Goal: Task Accomplishment & Management: Manage account settings

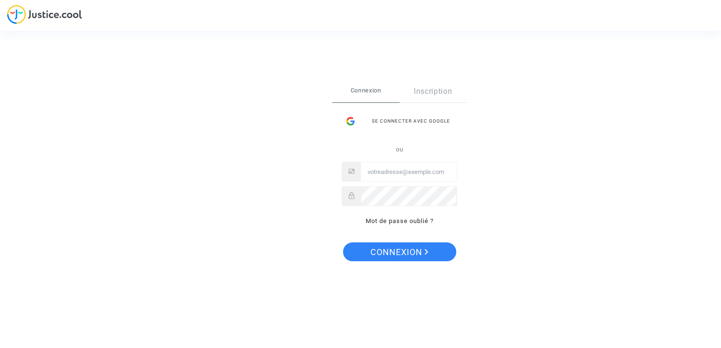
click at [429, 171] on input "Email" at bounding box center [409, 172] width 96 height 19
type input "[EMAIL_ADDRESS][DOMAIN_NAME]"
click at [424, 256] on span "Connexion" at bounding box center [400, 253] width 58 height 20
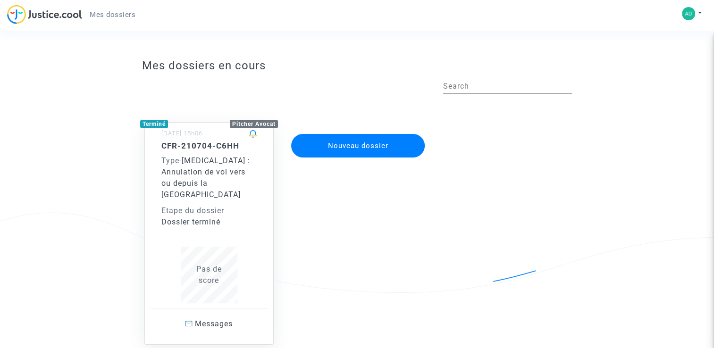
click at [216, 267] on span "Pas de score" at bounding box center [208, 275] width 25 height 20
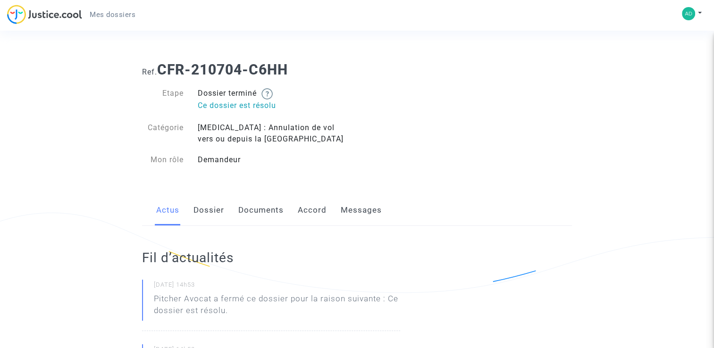
click at [210, 211] on link "Dossier" at bounding box center [209, 210] width 31 height 31
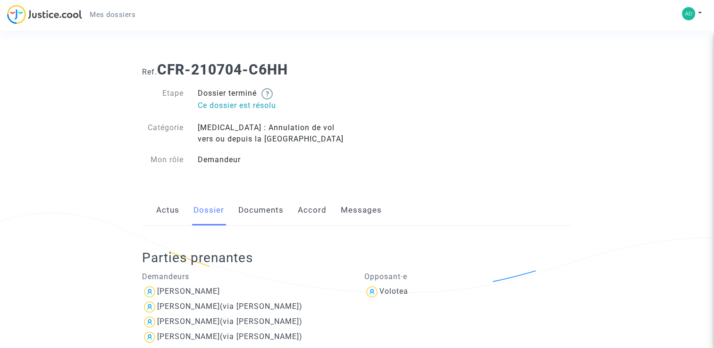
click at [271, 210] on link "Documents" at bounding box center [260, 210] width 45 height 31
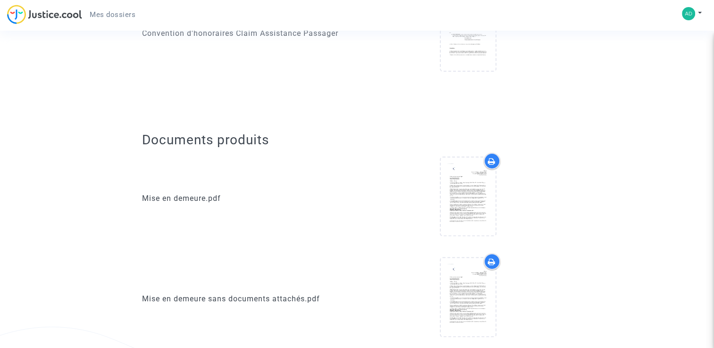
scroll to position [236, 0]
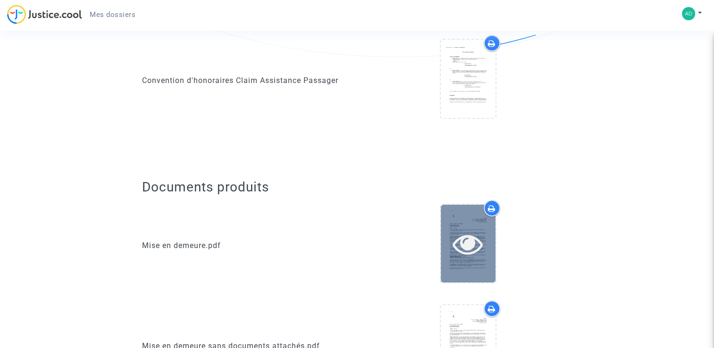
click at [478, 242] on icon at bounding box center [468, 244] width 31 height 30
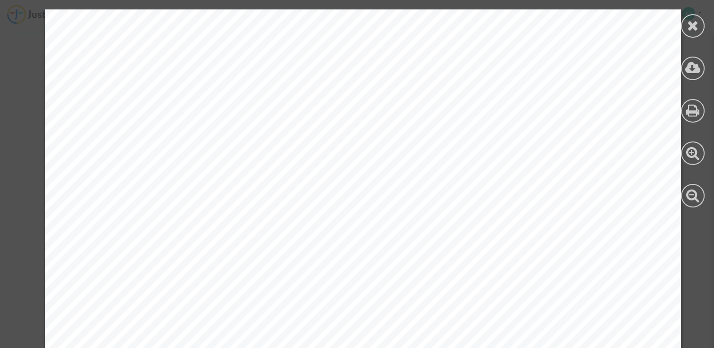
scroll to position [0, 0]
click at [693, 68] on icon at bounding box center [693, 68] width 16 height 14
click at [689, 23] on icon at bounding box center [693, 25] width 12 height 14
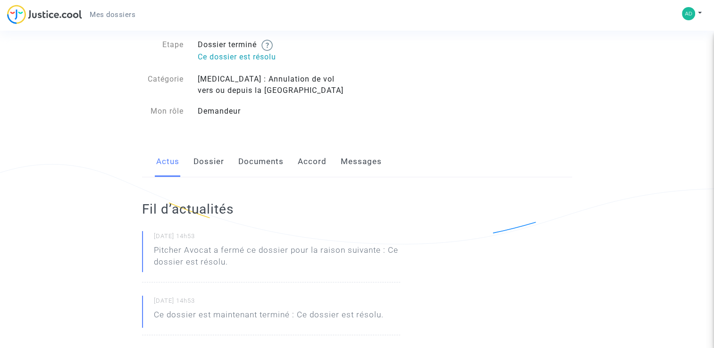
scroll to position [47, 0]
click at [213, 169] on link "Dossier" at bounding box center [209, 163] width 31 height 31
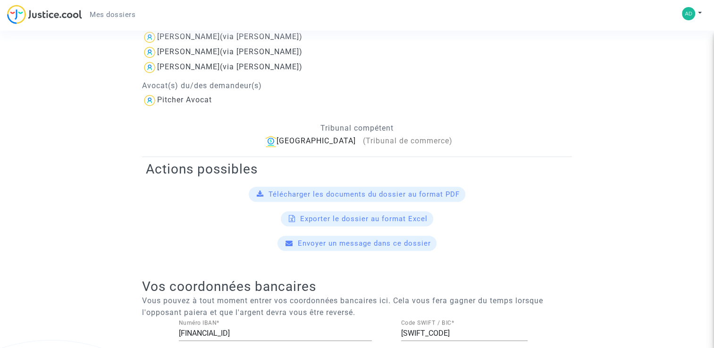
scroll to position [330, 0]
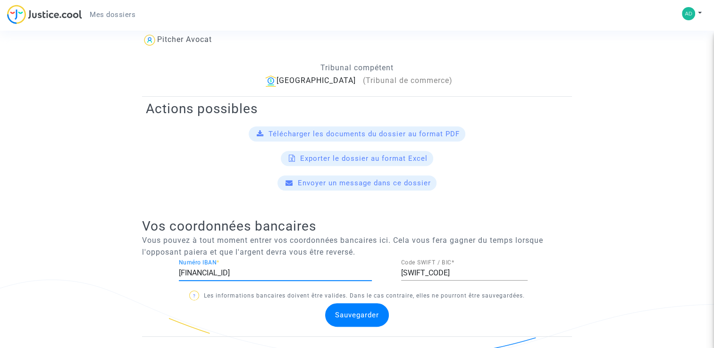
click at [310, 275] on input "[FINANCIAL_ID]" at bounding box center [275, 273] width 193 height 8
drag, startPoint x: 310, startPoint y: 275, endPoint x: 191, endPoint y: 263, distance: 119.0
click at [191, 269] on input "[FINANCIAL_ID]" at bounding box center [275, 273] width 193 height 8
type input "[FINANCIAL_ID]"
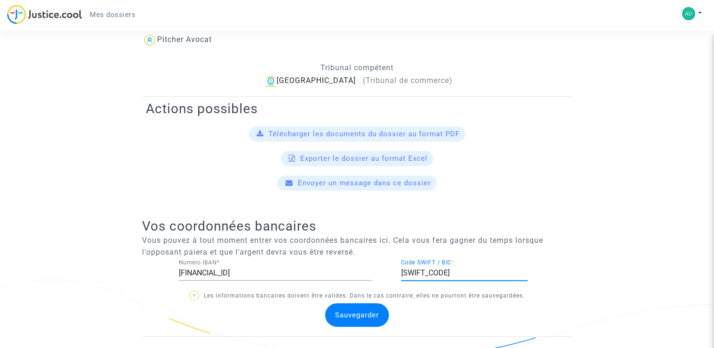
drag, startPoint x: 455, startPoint y: 269, endPoint x: 402, endPoint y: 270, distance: 53.3
click at [402, 270] on input "[SWIFT_CODE]" at bounding box center [464, 273] width 127 height 8
type input "[SWIFT_CODE]"
click at [368, 314] on span "Sauvegarder" at bounding box center [357, 315] width 44 height 8
click at [400, 185] on span "Envoyer un message dans ce dossier" at bounding box center [364, 183] width 133 height 8
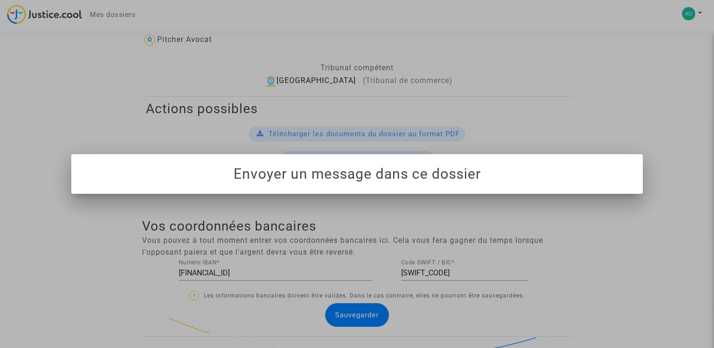
scroll to position [0, 0]
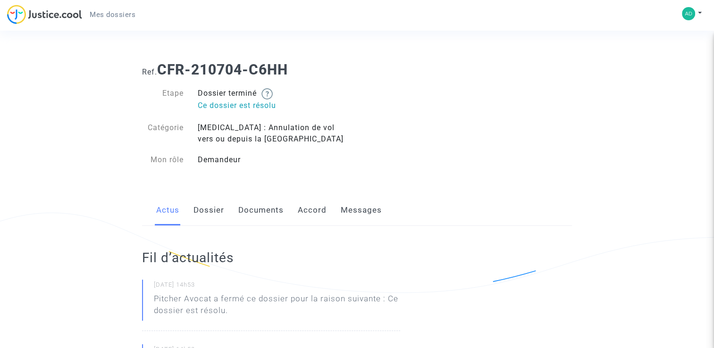
click at [246, 209] on link "Documents" at bounding box center [260, 210] width 45 height 31
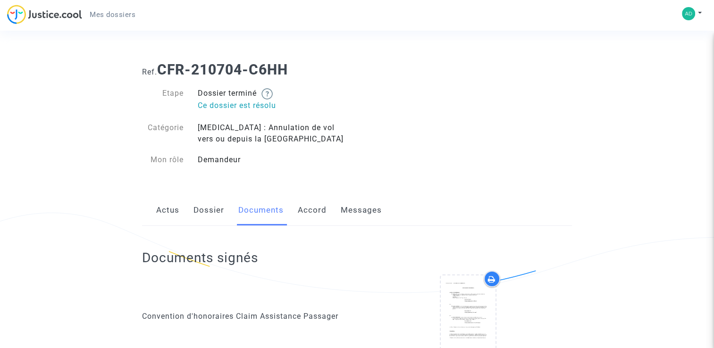
click at [202, 211] on link "Dossier" at bounding box center [209, 210] width 31 height 31
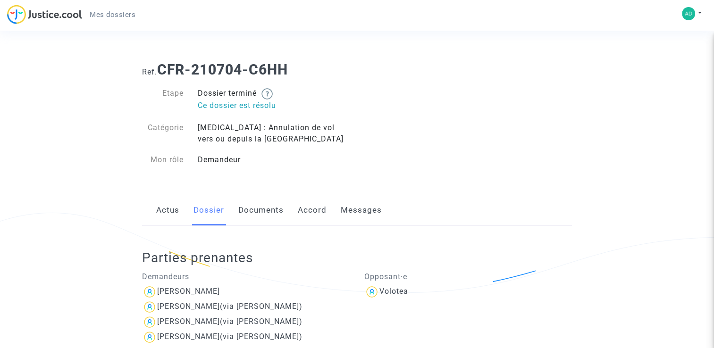
click at [176, 215] on link "Actus" at bounding box center [167, 210] width 23 height 31
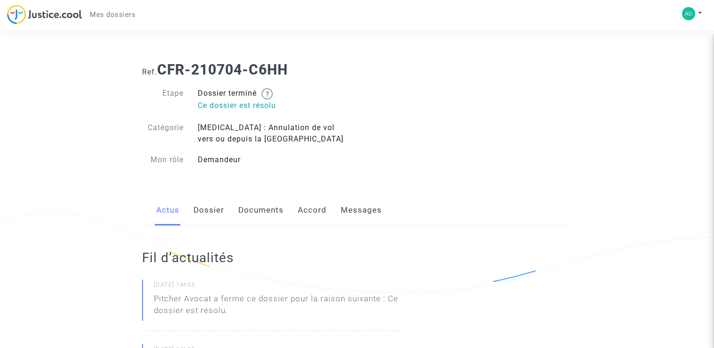
click at [274, 213] on link "Documents" at bounding box center [260, 210] width 45 height 31
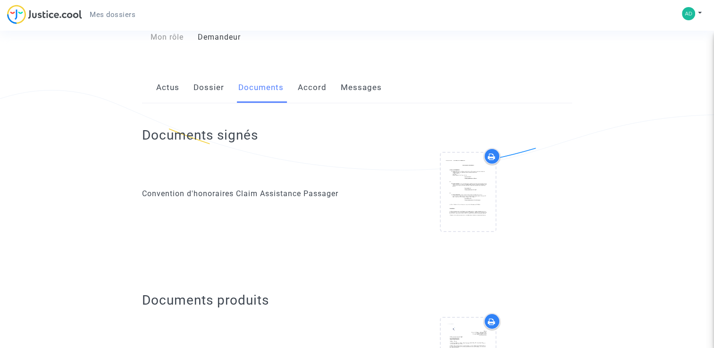
scroll to position [142, 0]
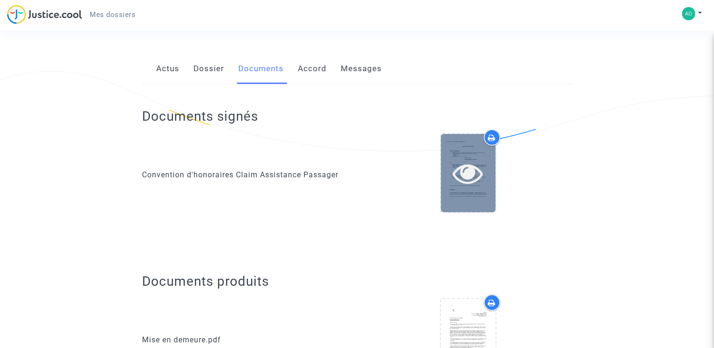
click at [470, 176] on icon at bounding box center [468, 173] width 31 height 30
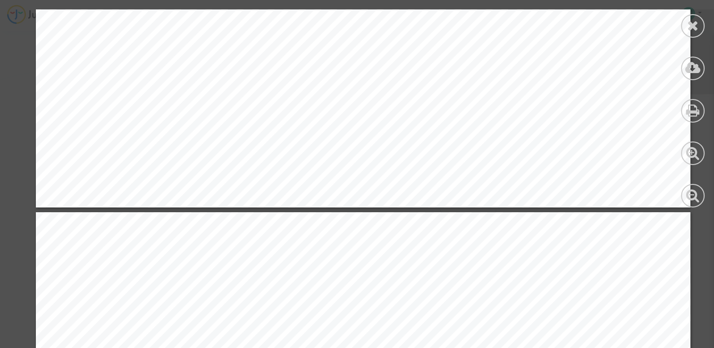
scroll to position [4626, 0]
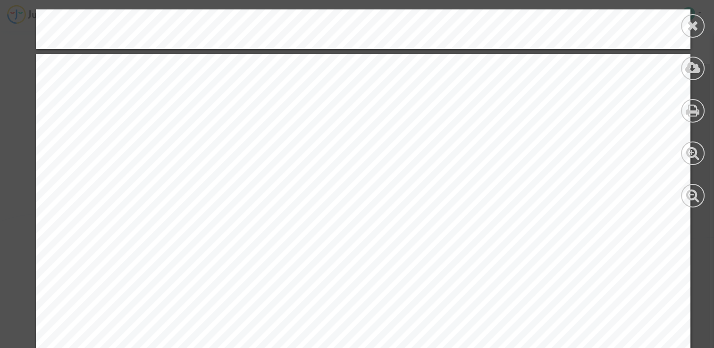
scroll to position [5192, 0]
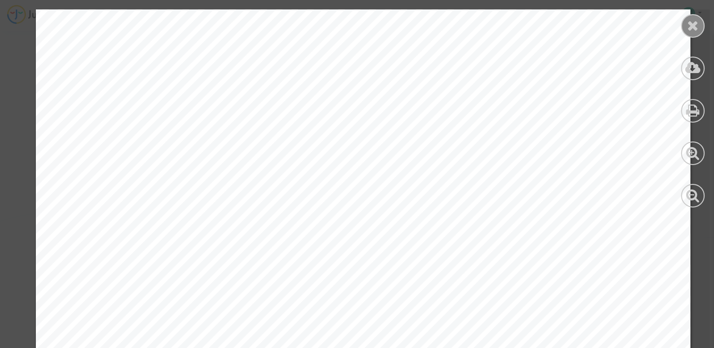
click at [693, 28] on icon at bounding box center [693, 25] width 12 height 14
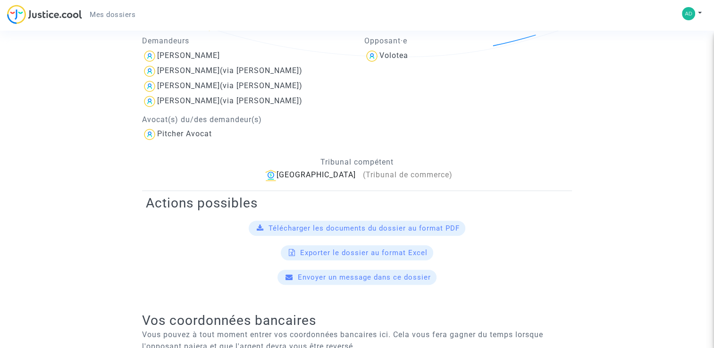
scroll to position [330, 0]
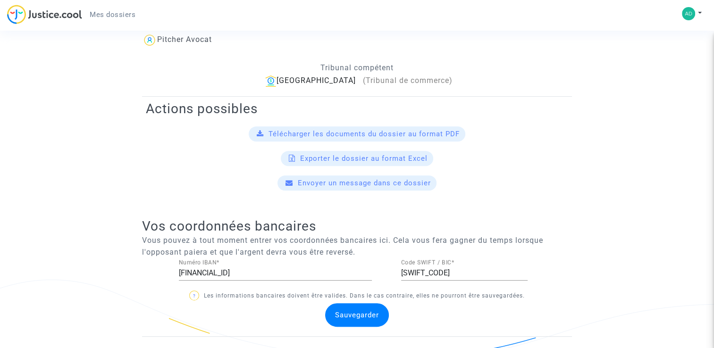
click at [382, 137] on span "Télécharger les documents du dossier au format PDF" at bounding box center [364, 134] width 191 height 8
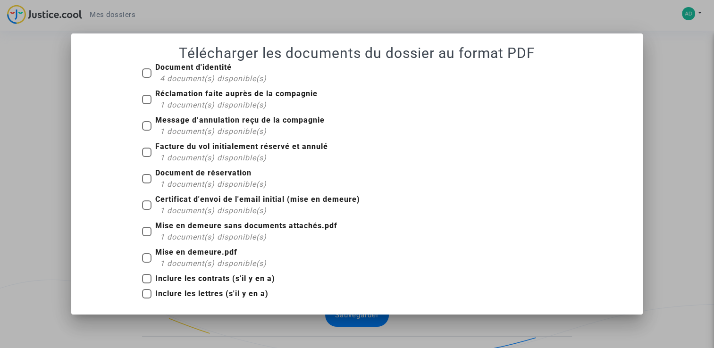
click at [145, 72] on span at bounding box center [146, 72] width 9 height 9
click at [146, 78] on input "Document d'identité 4 document(s) disponible(s)" at bounding box center [146, 78] width 0 height 0
checkbox input "true"
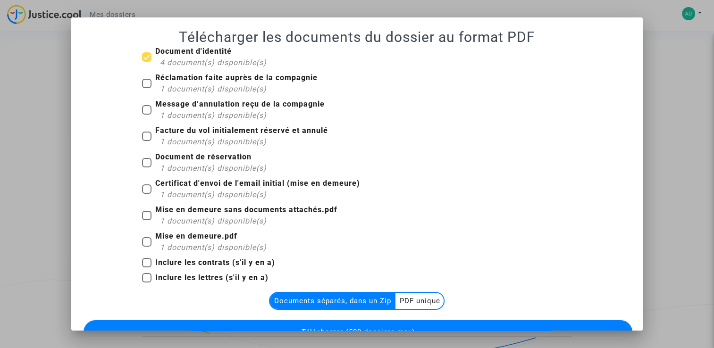
click at [144, 88] on span at bounding box center [146, 83] width 9 height 9
click at [146, 88] on input "Réclamation faite auprès de la compagnie 1 document(s) disponible(s)" at bounding box center [146, 88] width 0 height 0
checkbox input "true"
drag, startPoint x: 144, startPoint y: 110, endPoint x: 142, endPoint y: 126, distance: 15.7
click at [144, 113] on span at bounding box center [146, 109] width 9 height 9
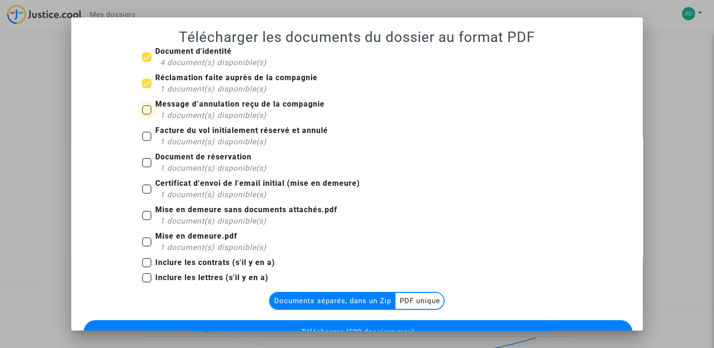
click at [146, 115] on input "Message d’annulation reçu de la compagnie 1 document(s) disponible(s)" at bounding box center [146, 115] width 0 height 0
checkbox input "true"
click at [142, 140] on span at bounding box center [146, 136] width 9 height 9
click at [146, 141] on input "Facture du vol initialement réservé et annulé 1 document(s) disponible(s)" at bounding box center [146, 141] width 0 height 0
checkbox input "true"
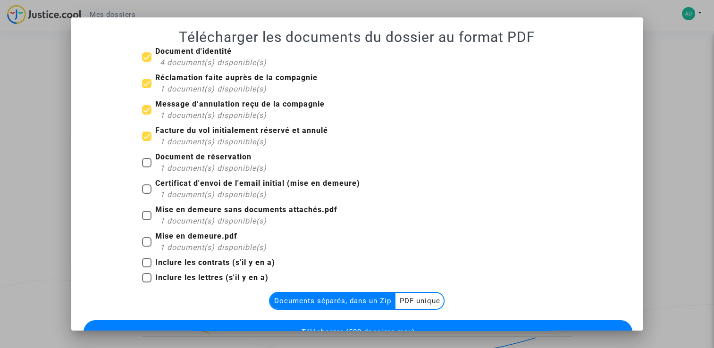
click at [143, 165] on span at bounding box center [146, 162] width 9 height 9
click at [146, 168] on input "Document de réservation 1 document(s) disponible(s)" at bounding box center [146, 168] width 0 height 0
checkbox input "true"
drag, startPoint x: 146, startPoint y: 193, endPoint x: 145, endPoint y: 203, distance: 10.9
click at [145, 196] on label "Certificat d'envoi de l'email initial (mise en demeure) 1 document(s) disponibl…" at bounding box center [251, 189] width 218 height 23
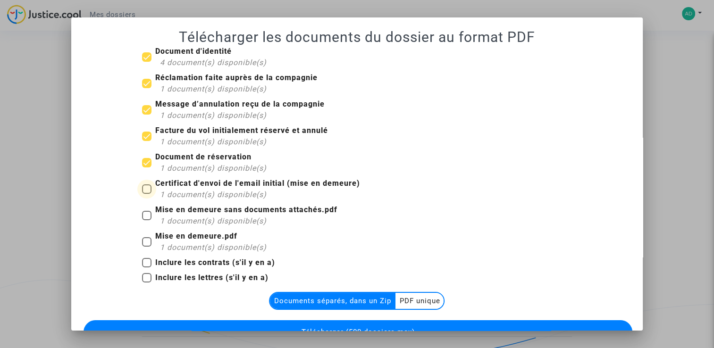
click at [146, 194] on input "Certificat d'envoi de l'email initial (mise en demeure) 1 document(s) disponibl…" at bounding box center [146, 194] width 0 height 0
checkbox input "true"
drag, startPoint x: 143, startPoint y: 216, endPoint x: 145, endPoint y: 221, distance: 5.5
click at [144, 218] on span at bounding box center [146, 215] width 9 height 9
click at [146, 220] on input "Mise en demeure sans documents attachés.pdf 1 document(s) disponible(s)" at bounding box center [146, 220] width 0 height 0
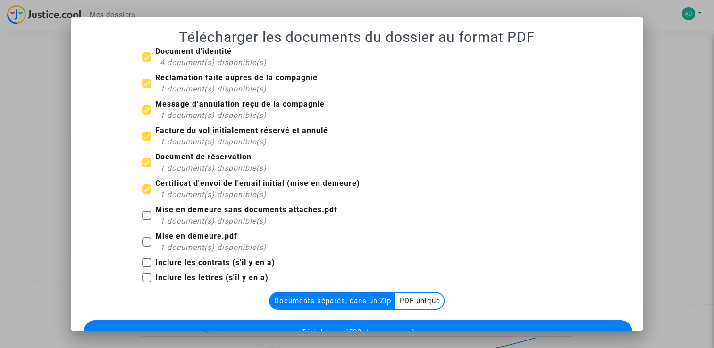
checkbox input "true"
click at [146, 241] on span at bounding box center [146, 241] width 9 height 9
click at [146, 247] on input "Mise en demeure.pdf 1 document(s) disponible(s)" at bounding box center [146, 247] width 0 height 0
checkbox input "true"
click at [142, 261] on span at bounding box center [146, 262] width 9 height 9
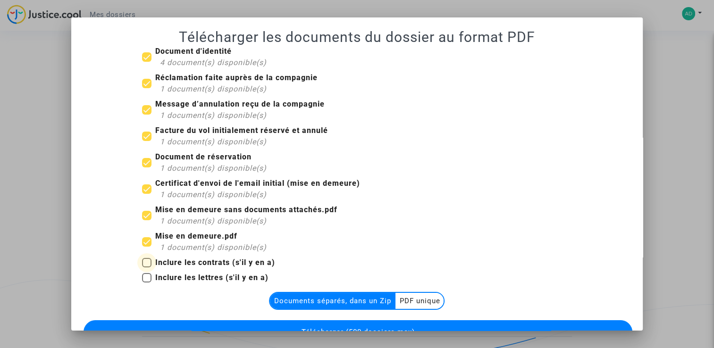
click at [146, 268] on input "Inclure les contrats (s'il y en a)" at bounding box center [146, 268] width 0 height 0
checkbox input "true"
drag, startPoint x: 144, startPoint y: 278, endPoint x: 193, endPoint y: 290, distance: 50.1
click at [144, 278] on span at bounding box center [146, 277] width 9 height 9
click at [146, 283] on input "Inclure les lettres (s'il y en a)" at bounding box center [146, 283] width 0 height 0
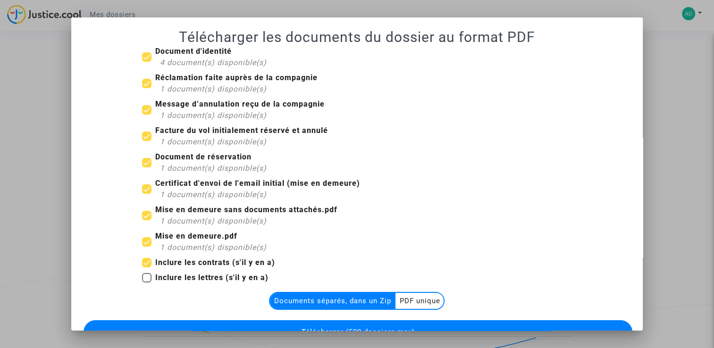
checkbox input "true"
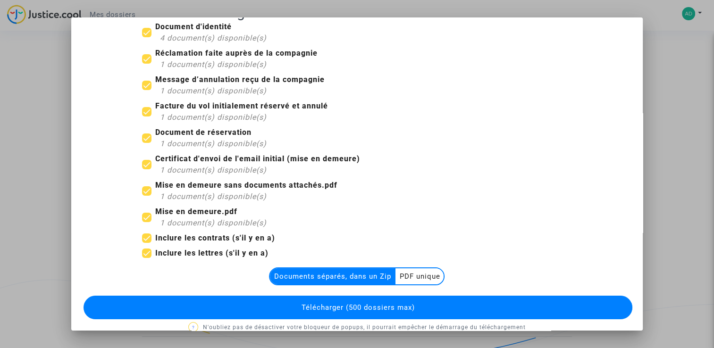
scroll to position [39, 0]
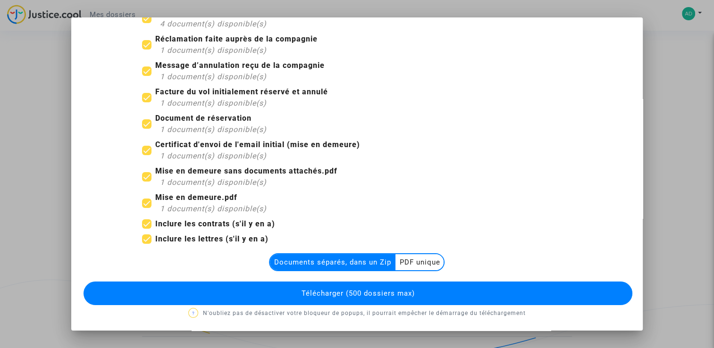
click at [412, 263] on multi-toggle-item "PDF unique" at bounding box center [420, 262] width 48 height 16
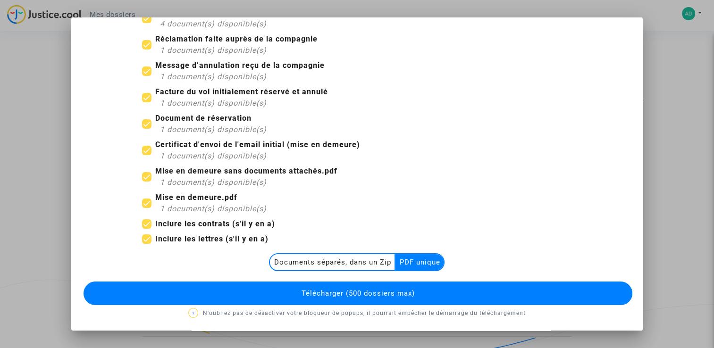
click at [353, 260] on multi-toggle-item "Documents séparés, dans un Zip" at bounding box center [333, 262] width 126 height 16
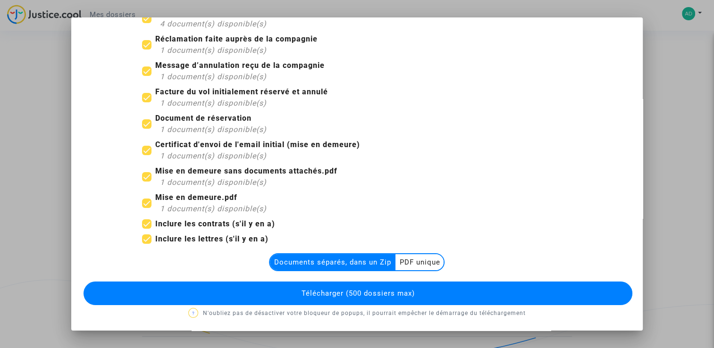
click at [355, 291] on span "Télécharger (500 dossiers max)" at bounding box center [357, 293] width 113 height 8
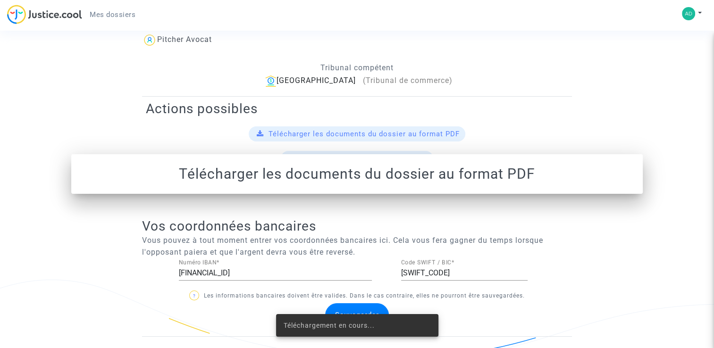
scroll to position [330, 0]
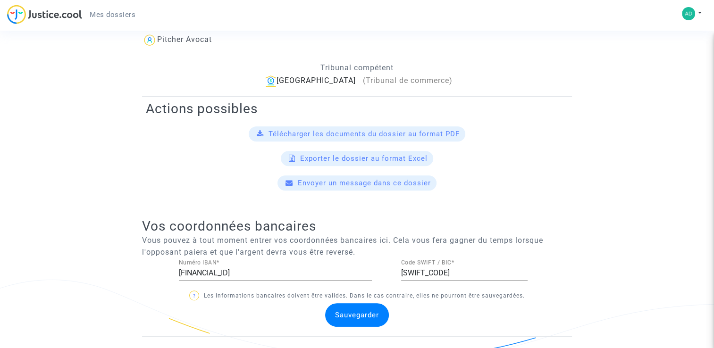
click at [541, 160] on div "Exporter le dossier au format Excel" at bounding box center [357, 158] width 422 height 15
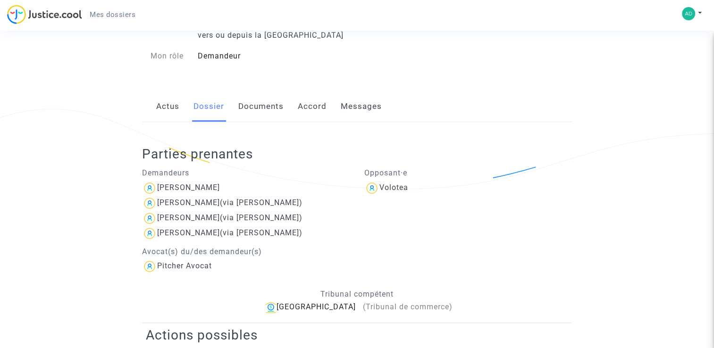
scroll to position [0, 0]
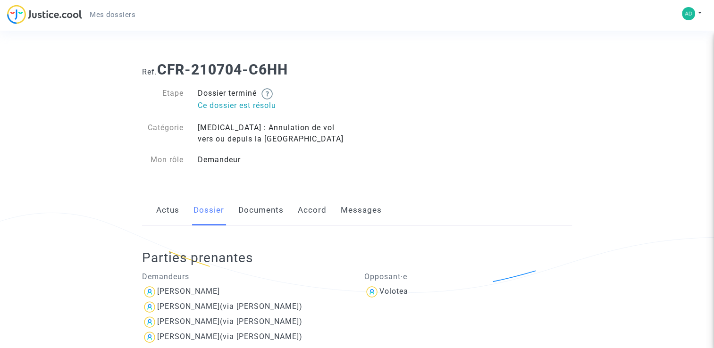
click at [313, 217] on link "Accord" at bounding box center [312, 210] width 29 height 31
click at [305, 211] on link "Accord" at bounding box center [312, 210] width 29 height 31
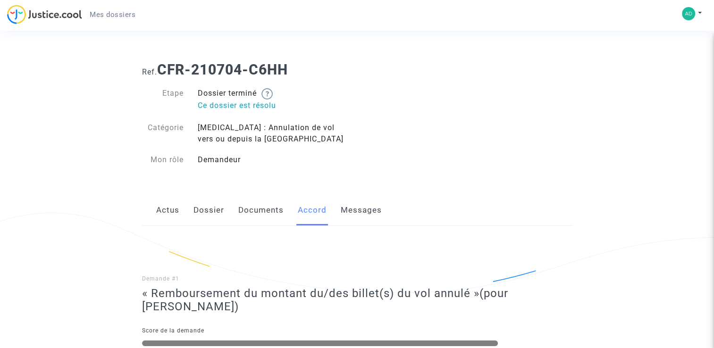
scroll to position [94, 0]
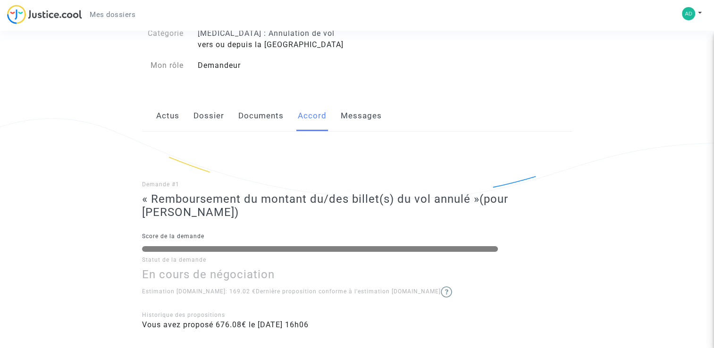
click at [351, 116] on link "Messages" at bounding box center [361, 116] width 41 height 31
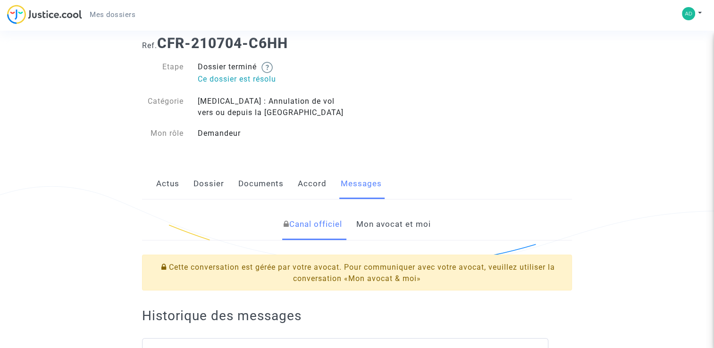
scroll to position [47, 0]
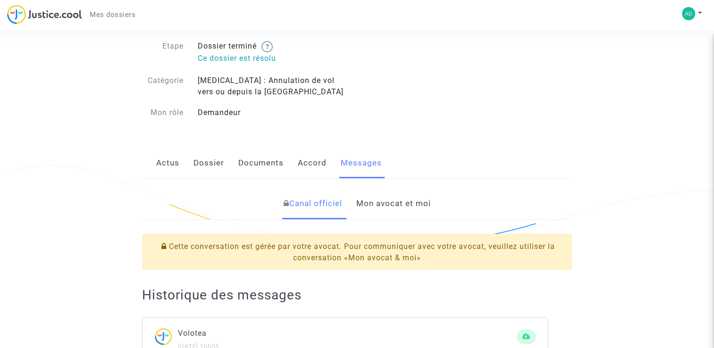
click at [386, 203] on link "Mon avocat et moi" at bounding box center [393, 203] width 75 height 31
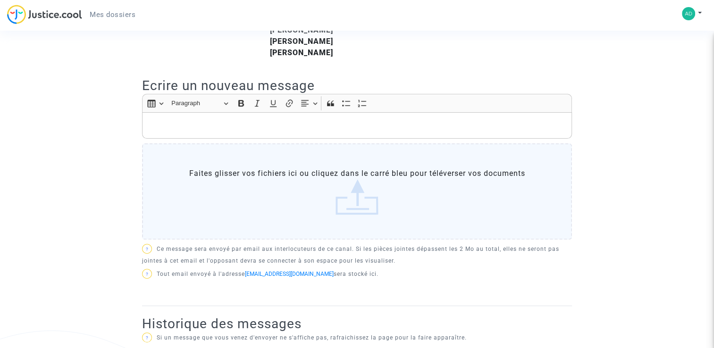
scroll to position [283, 0]
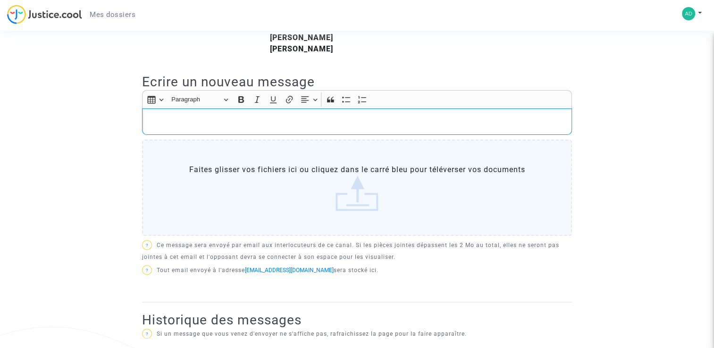
click at [210, 123] on p "Rich Text Editor, main" at bounding box center [357, 122] width 420 height 12
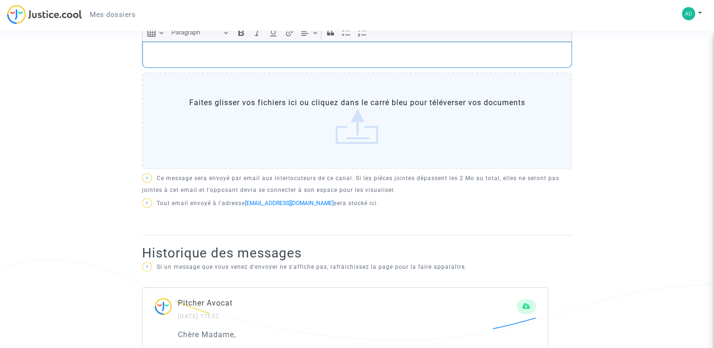
scroll to position [236, 0]
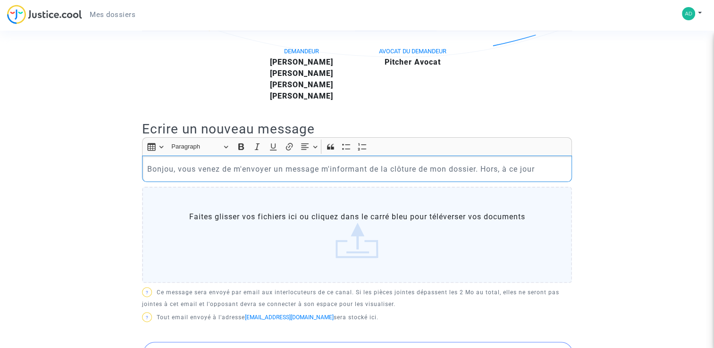
click at [476, 169] on p "Bonjou, vous venez de m'envoyer un message m'informant de la clôture de mon dos…" at bounding box center [357, 169] width 420 height 12
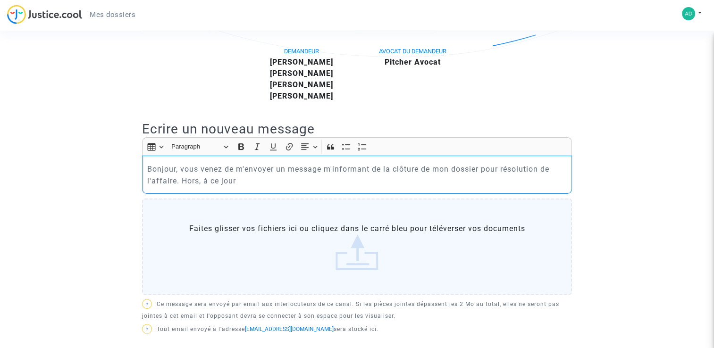
click at [245, 183] on p "Bonjour, vous venez de m'envoyer un message m'informant de la clôture de mon do…" at bounding box center [357, 175] width 420 height 24
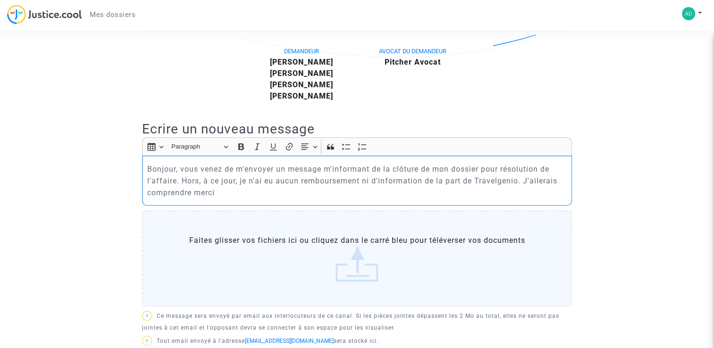
click at [321, 171] on p "Bonjour, vous venez de m'envoyer un message m'informant de la clôture de mon do…" at bounding box center [357, 180] width 420 height 35
drag, startPoint x: 323, startPoint y: 168, endPoint x: 320, endPoint y: 173, distance: 6.3
click at [320, 173] on p "Bonjour, vous venez de m'envoyer un message( m'informant de la clôture de mon d…" at bounding box center [357, 180] width 420 height 35
click at [326, 169] on p "Bonjour, vous venez de m'envoyer un message( m'informant de la clôture de mon d…" at bounding box center [357, 180] width 420 height 35
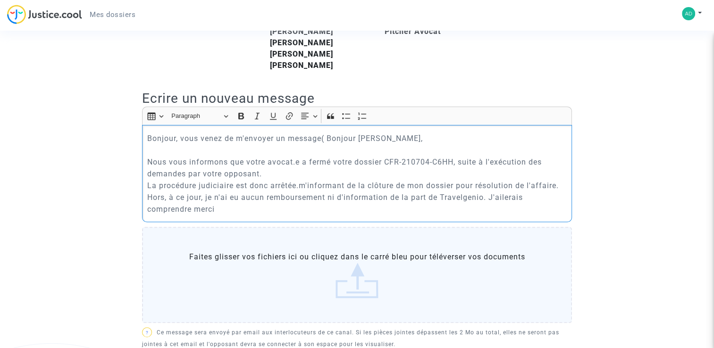
scroll to position [283, 0]
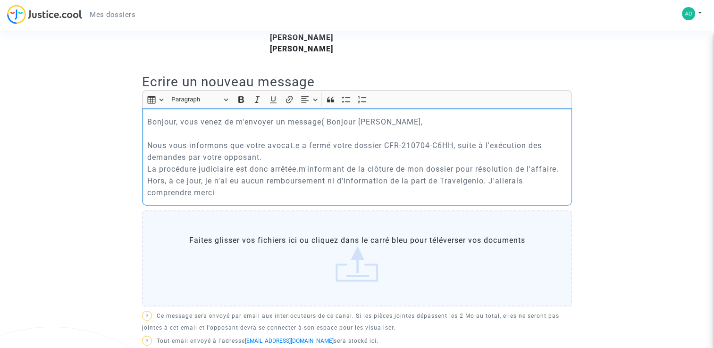
click at [301, 170] on p "Bonjour, vous venez de m'envoyer un message( Bonjour [PERSON_NAME], Nous vous i…" at bounding box center [357, 157] width 420 height 83
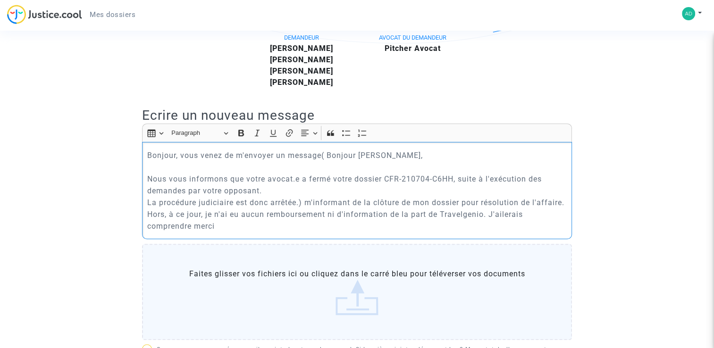
scroll to position [236, 0]
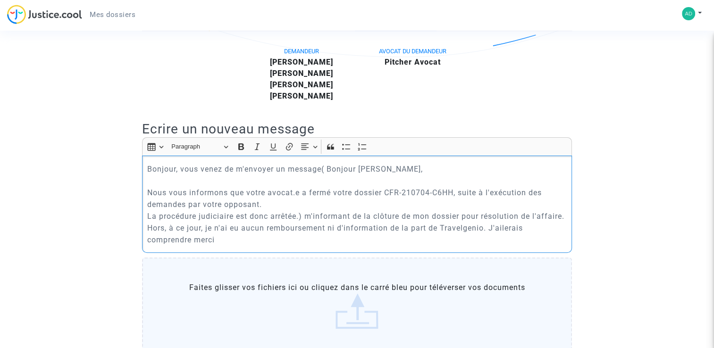
click at [326, 167] on p "Bonjour, vous venez de m'envoyer un message( Bonjour [PERSON_NAME], Nous vous i…" at bounding box center [357, 204] width 420 height 83
click at [306, 218] on p "Bonjour, vous venez de m'envoyer un message( Bonjour [PERSON_NAME], Nous vous i…" at bounding box center [357, 204] width 420 height 83
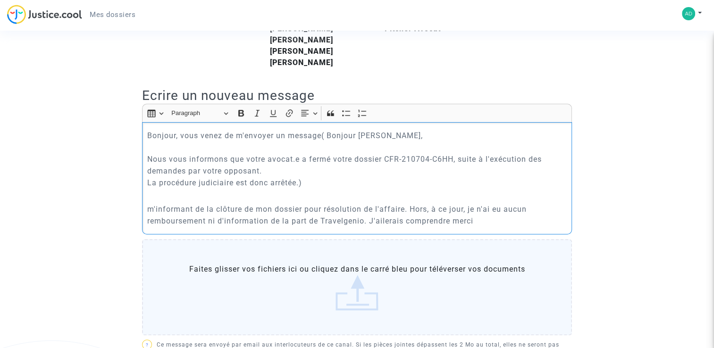
scroll to position [283, 0]
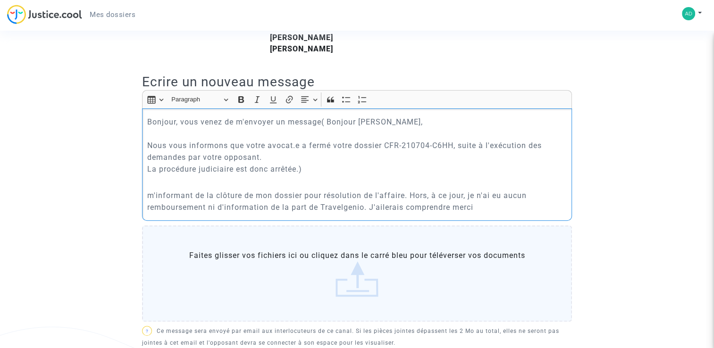
click at [387, 206] on p "m'informant de la clôture de mon dossier pour résolution de l'affaire. Hors, à …" at bounding box center [357, 202] width 420 height 24
click at [492, 209] on p "m'informant de la clôture de mon dossier pour résolution de l'affaire. Hors, à …" at bounding box center [357, 202] width 420 height 24
click at [371, 207] on p "m'informant de la clôture de mon dossier pour résolution de l'affaire. Hors, à …" at bounding box center [357, 202] width 420 height 24
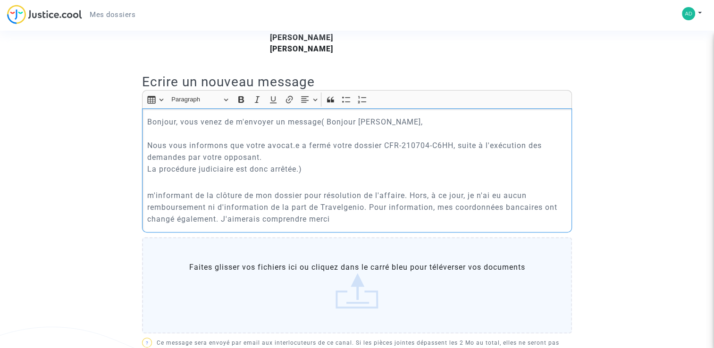
click at [359, 223] on p "m'informant de la clôture de mon dossier pour résolution de l'affaire. Hors, à …" at bounding box center [357, 207] width 420 height 35
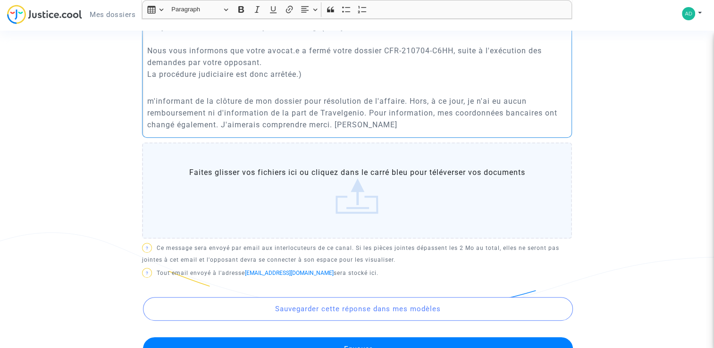
scroll to position [519, 0]
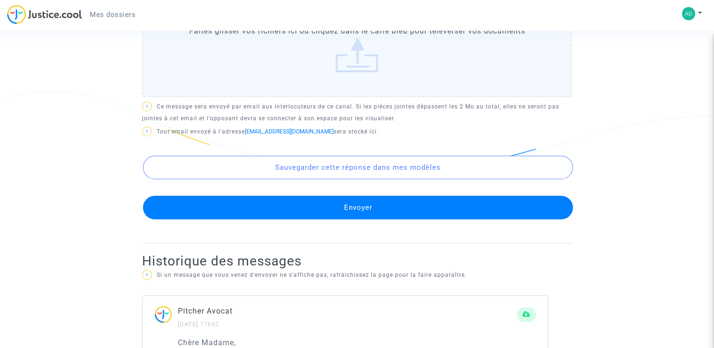
click at [372, 205] on button "Envoyer" at bounding box center [358, 208] width 430 height 24
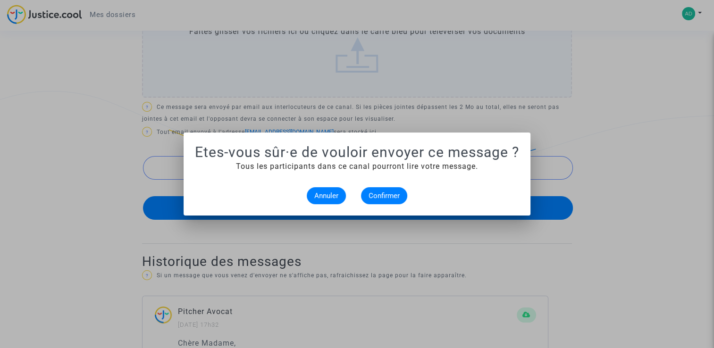
scroll to position [0, 0]
click at [389, 196] on span "Confirmer" at bounding box center [384, 196] width 31 height 8
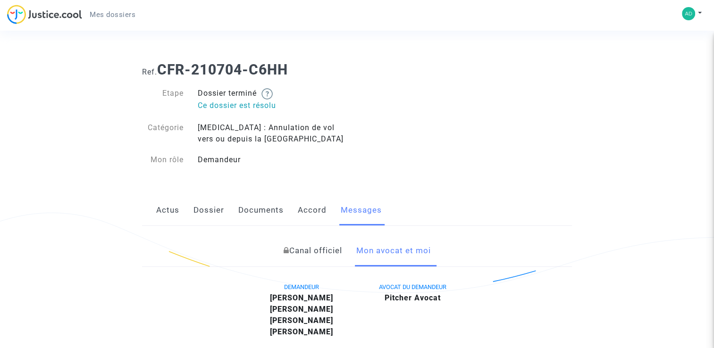
scroll to position [47, 0]
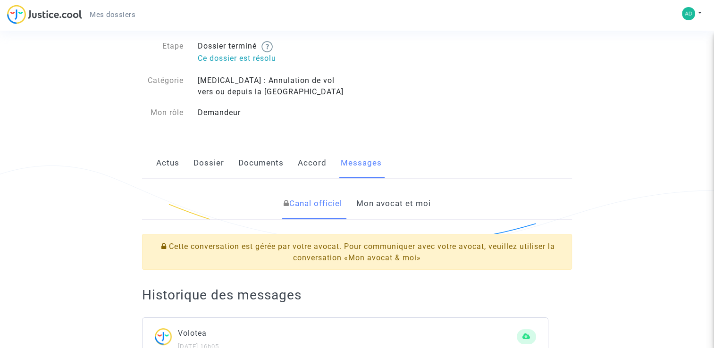
click at [315, 161] on link "Accord" at bounding box center [312, 163] width 29 height 31
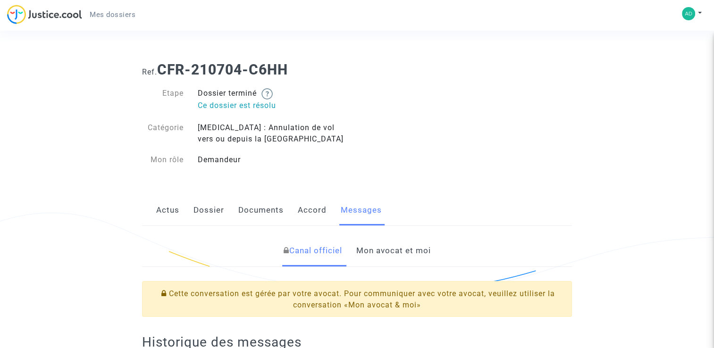
click at [273, 211] on link "Documents" at bounding box center [260, 210] width 45 height 31
click at [177, 211] on link "Actus" at bounding box center [167, 210] width 23 height 31
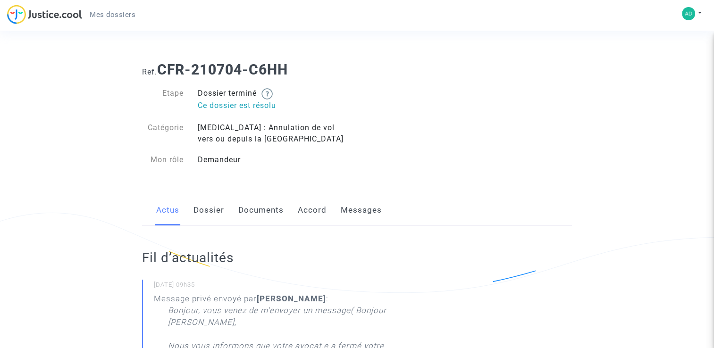
click at [270, 208] on link "Documents" at bounding box center [260, 210] width 45 height 31
